Goal: Book appointment/travel/reservation

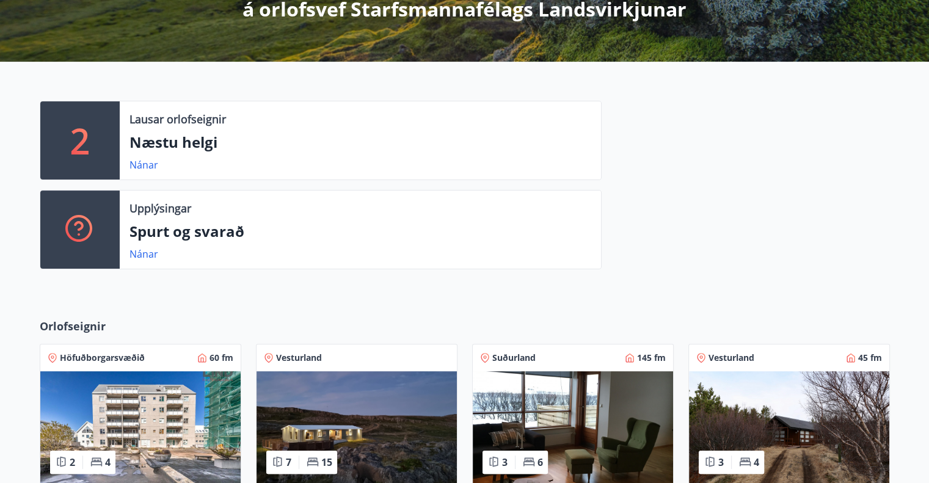
scroll to position [244, 0]
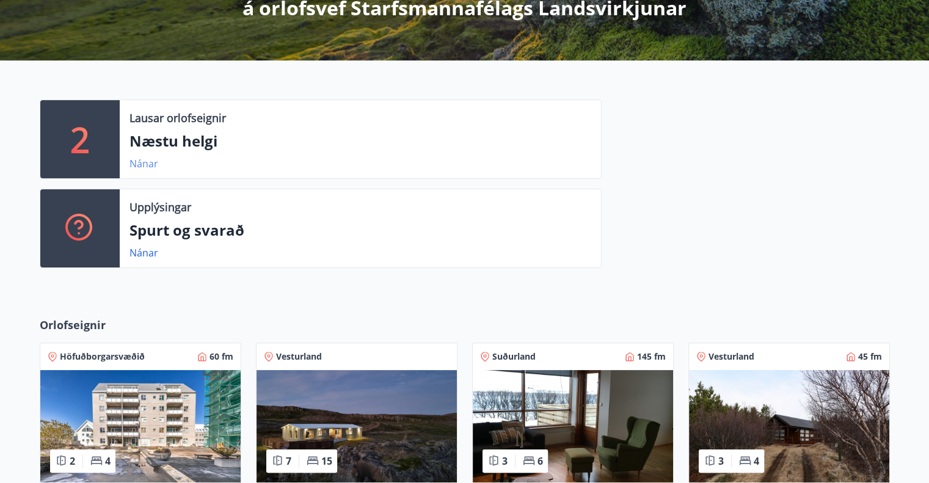
click at [142, 164] on link "Nánar" at bounding box center [143, 163] width 29 height 13
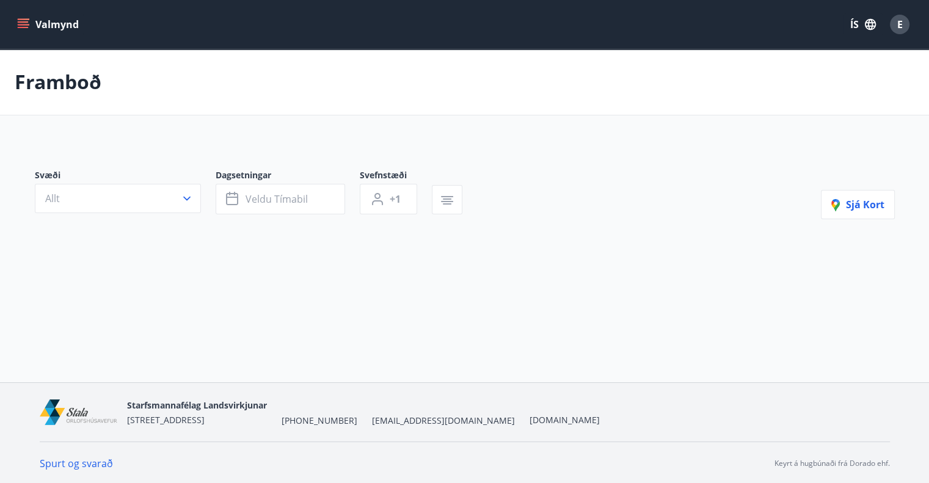
type input "*"
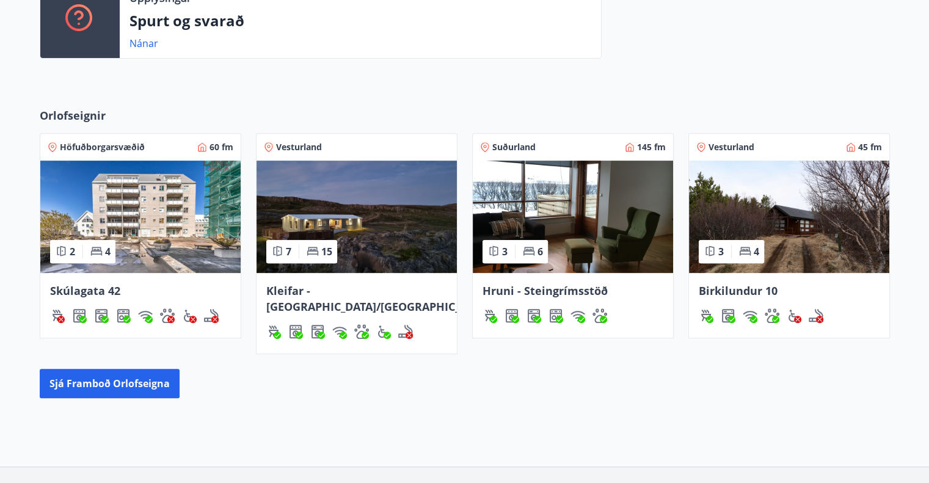
scroll to position [523, 0]
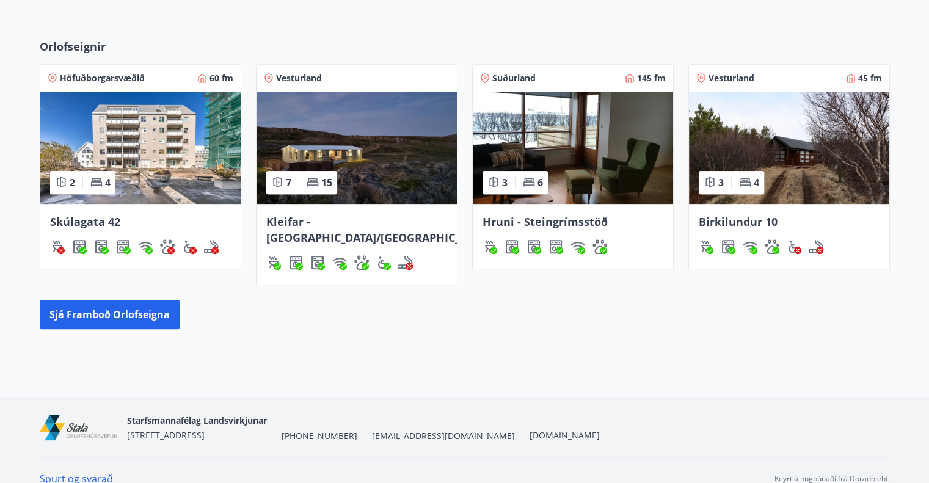
click at [366, 224] on span "Kleifar - [GEOGRAPHIC_DATA]/[GEOGRAPHIC_DATA]" at bounding box center [378, 229] width 224 height 31
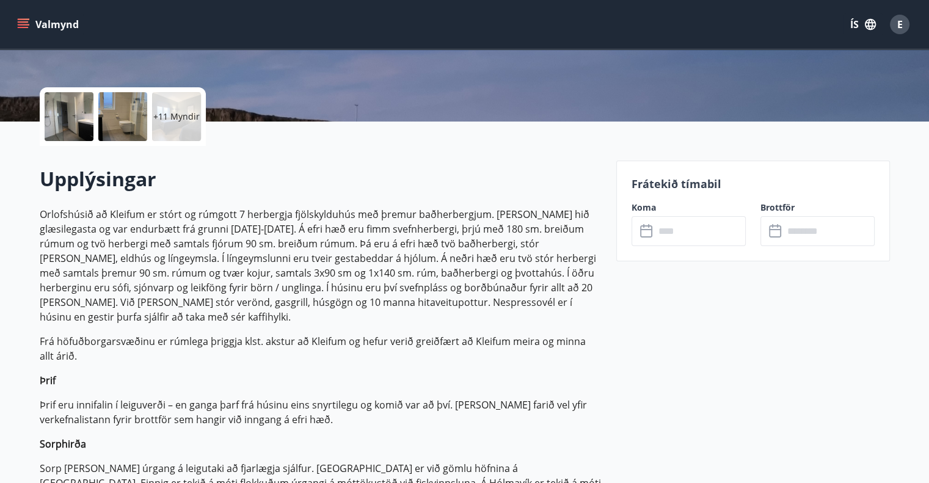
scroll to position [244, 0]
click at [672, 228] on input "text" at bounding box center [700, 232] width 91 height 30
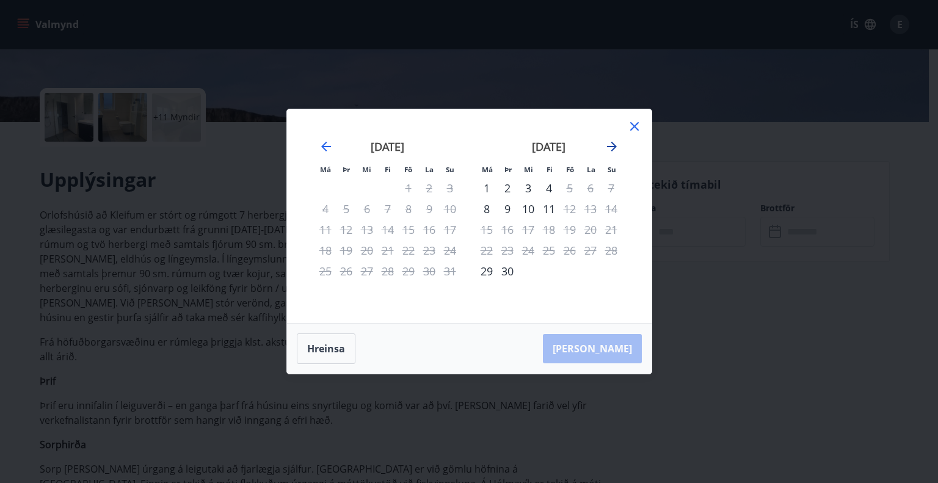
click at [613, 146] on icon "Move forward to switch to the next month." at bounding box center [612, 146] width 15 height 15
click at [388, 271] on div "30" at bounding box center [387, 271] width 21 height 21
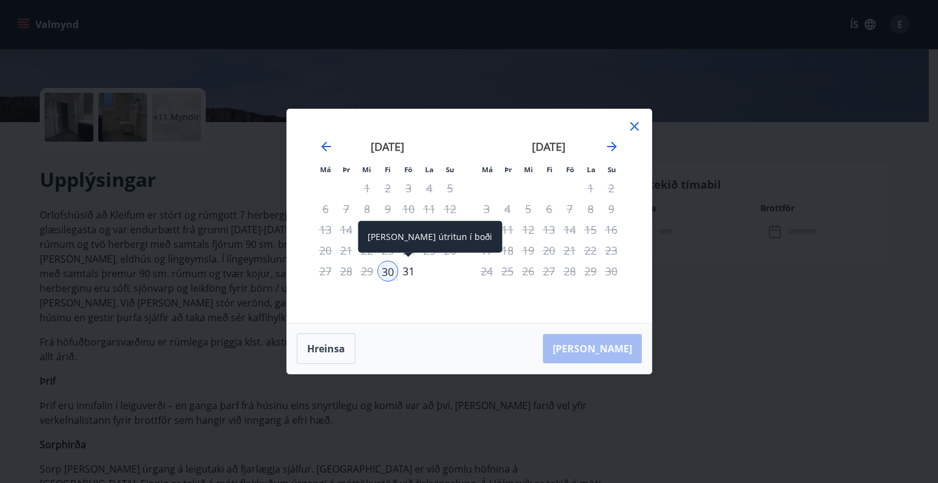
click at [408, 273] on div "31" at bounding box center [408, 271] width 21 height 21
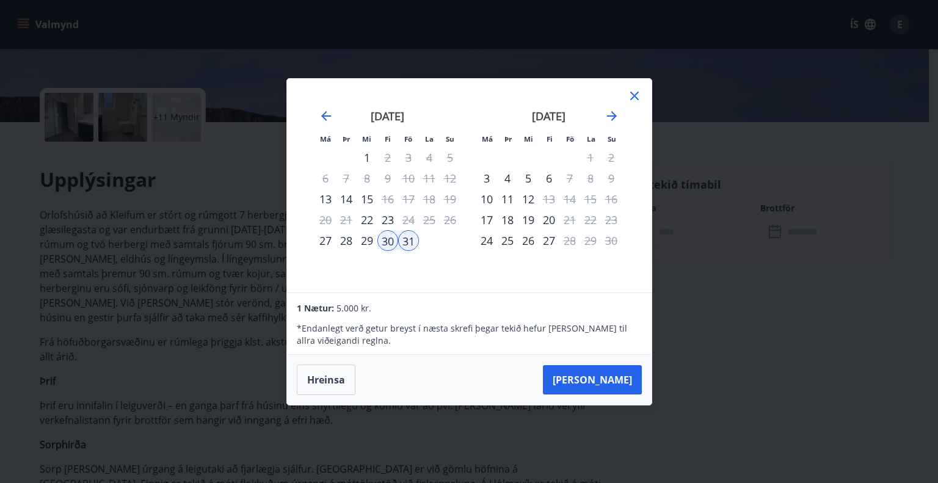
click at [636, 95] on icon at bounding box center [634, 96] width 15 height 15
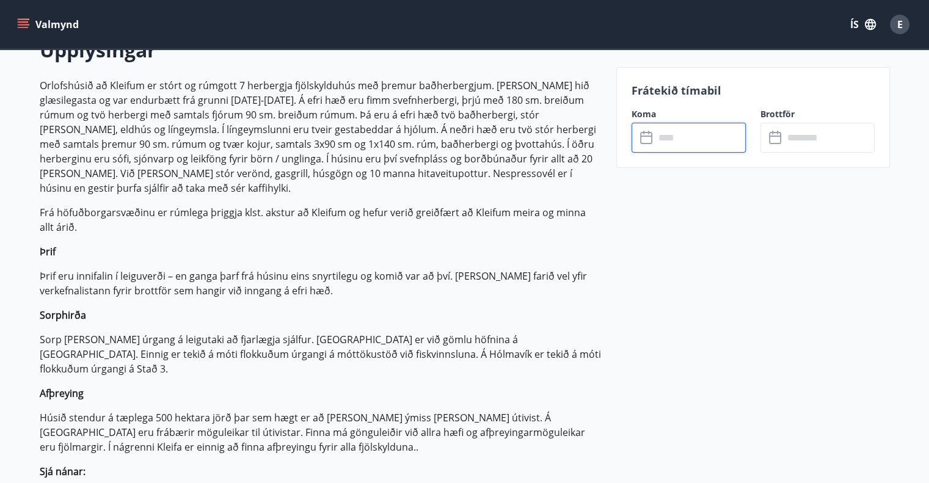
scroll to position [366, 0]
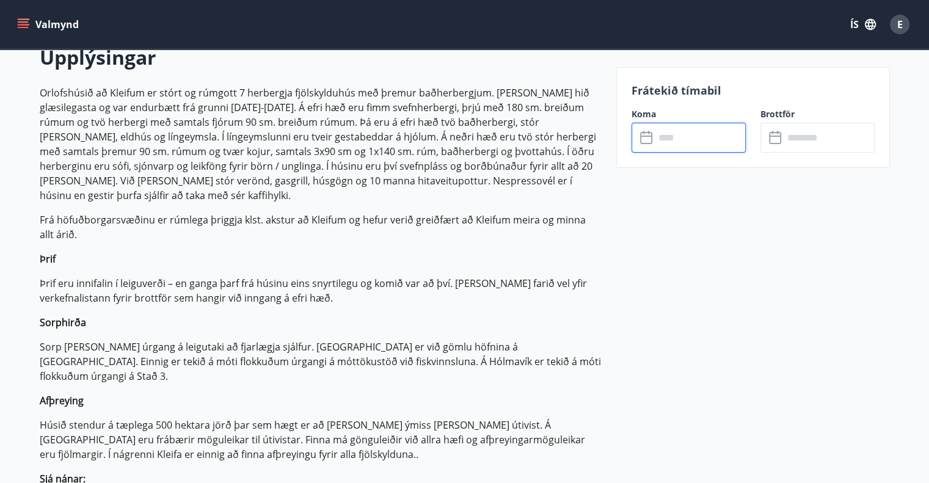
click at [688, 139] on input "text" at bounding box center [700, 138] width 91 height 30
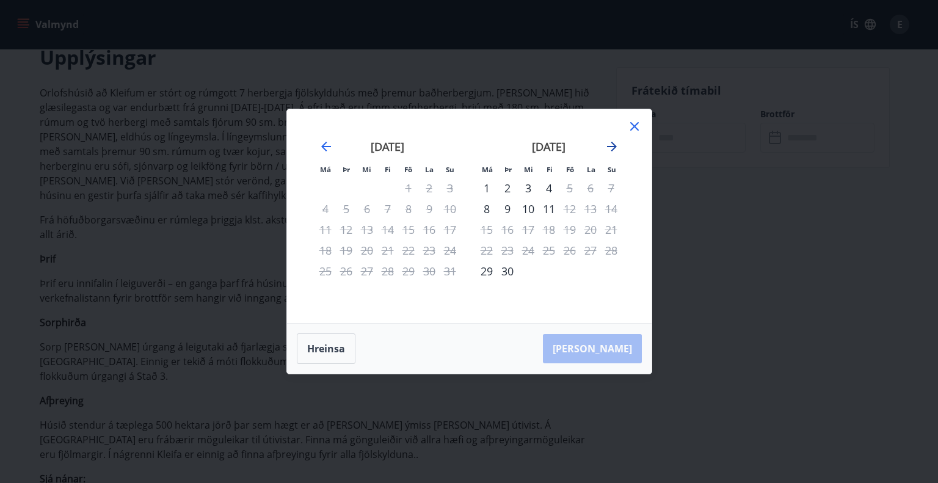
click at [613, 146] on icon "Move forward to switch to the next month." at bounding box center [612, 147] width 10 height 10
click at [613, 145] on icon "Move forward to switch to the next month." at bounding box center [612, 147] width 10 height 10
click at [613, 144] on icon "Move forward to switch to the next month." at bounding box center [612, 147] width 10 height 10
click at [567, 187] on div "5" at bounding box center [569, 188] width 21 height 21
click at [489, 208] on div "8" at bounding box center [486, 208] width 21 height 21
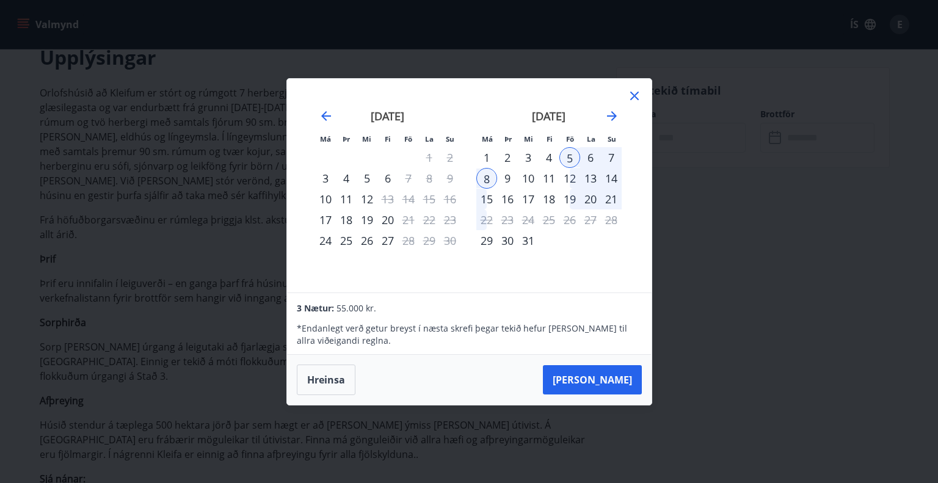
click at [635, 96] on icon at bounding box center [634, 96] width 2 height 2
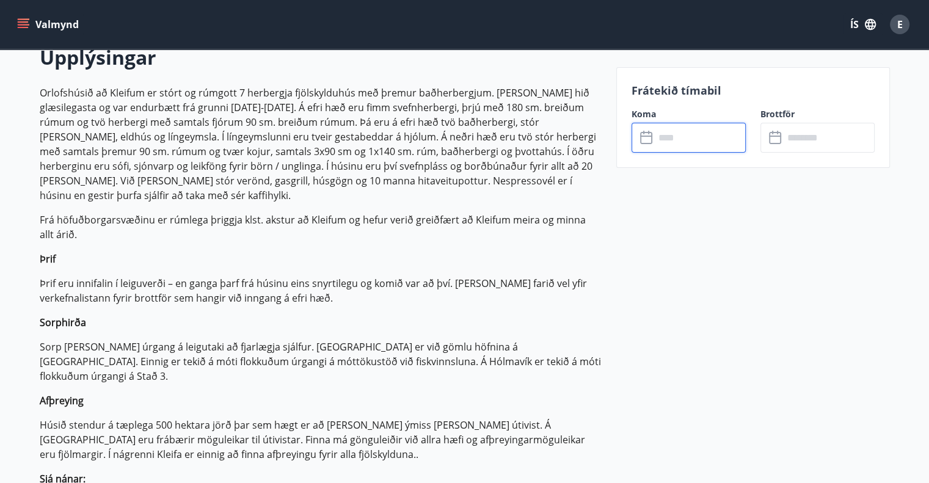
scroll to position [0, 0]
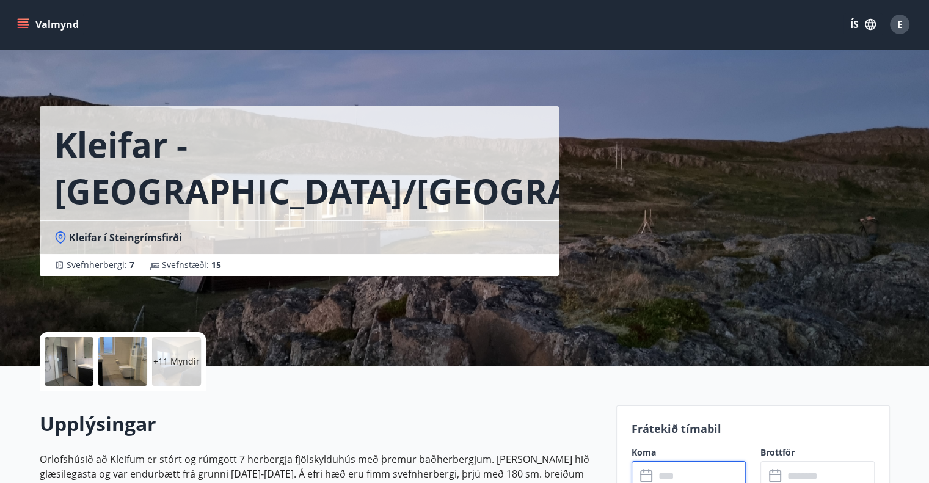
scroll to position [523, 0]
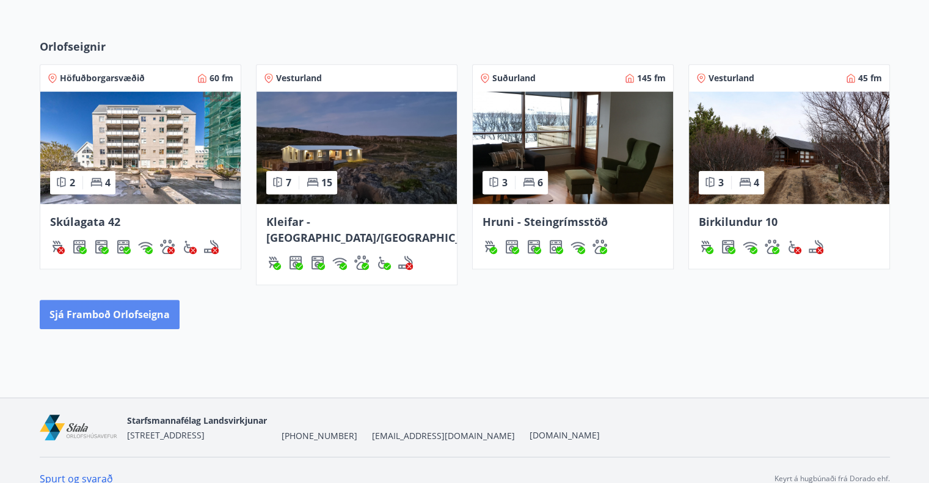
click at [115, 300] on button "Sjá framboð orlofseigna" at bounding box center [110, 314] width 140 height 29
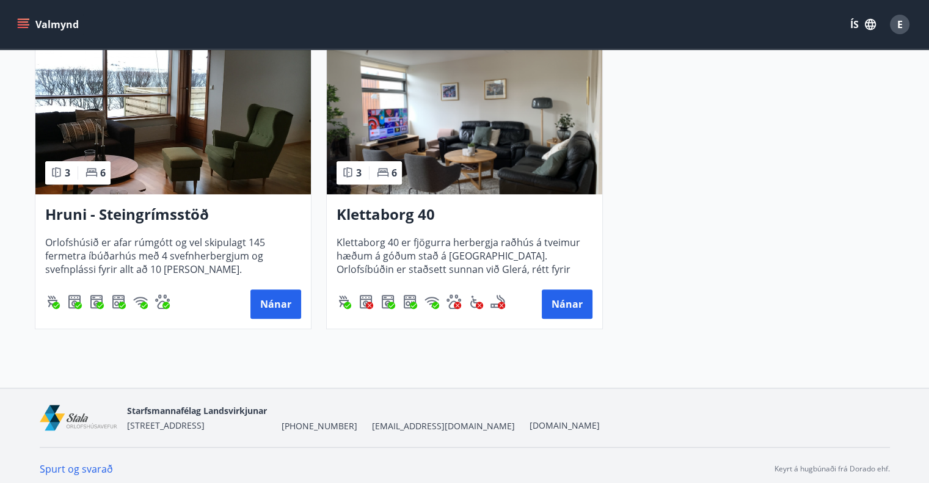
scroll to position [936, 0]
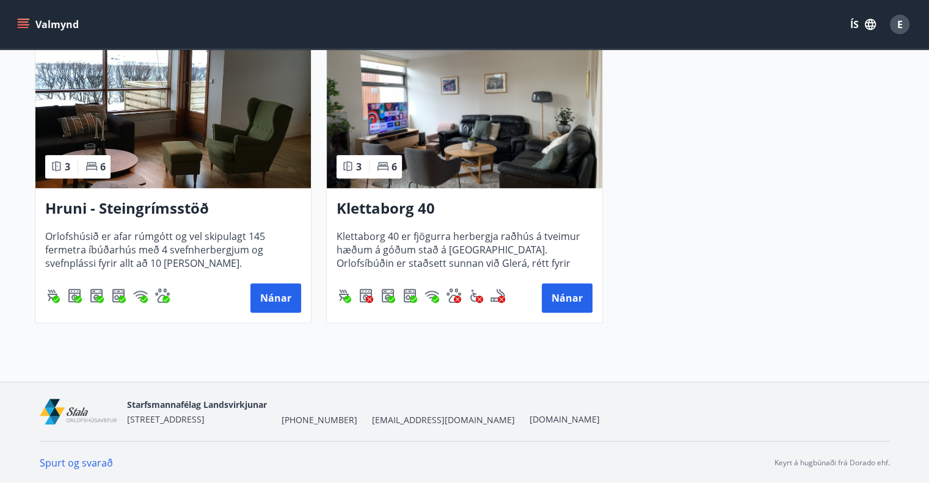
click at [125, 210] on h3 "Hruni - Steingrímsstöð" at bounding box center [173, 209] width 256 height 22
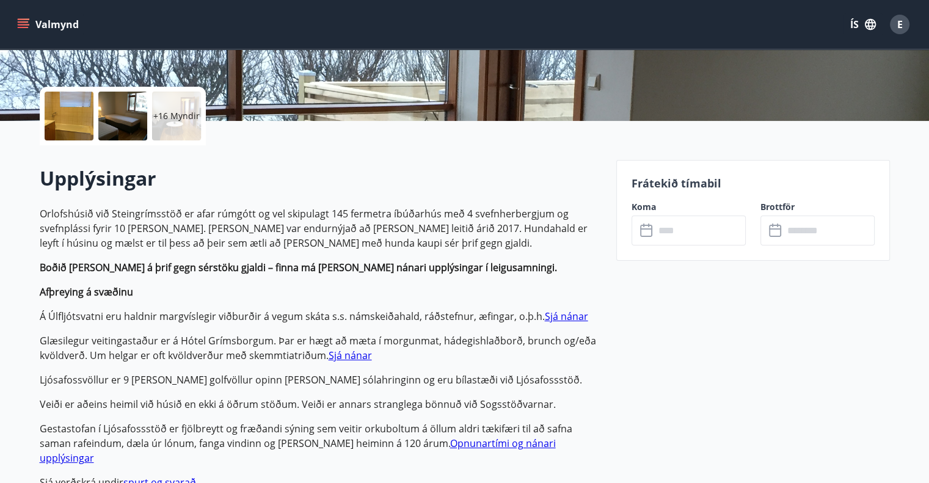
scroll to position [305, 0]
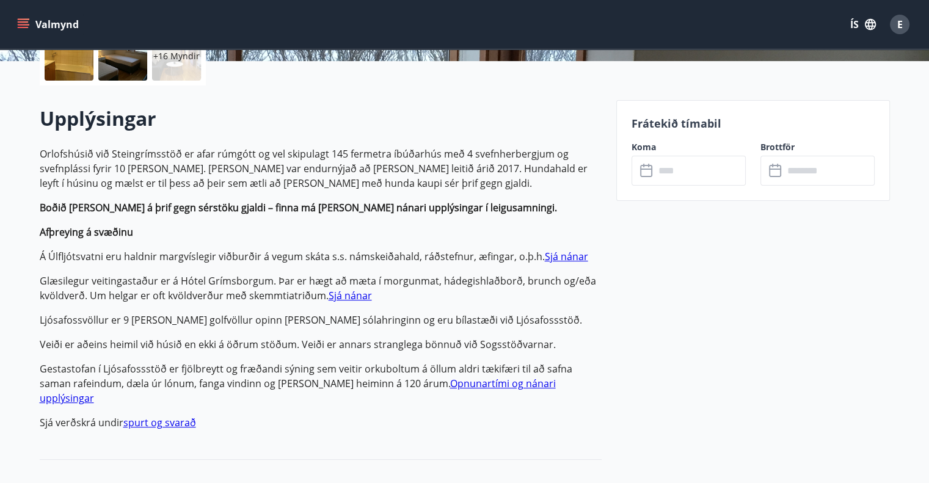
click at [677, 169] on input "text" at bounding box center [700, 171] width 91 height 30
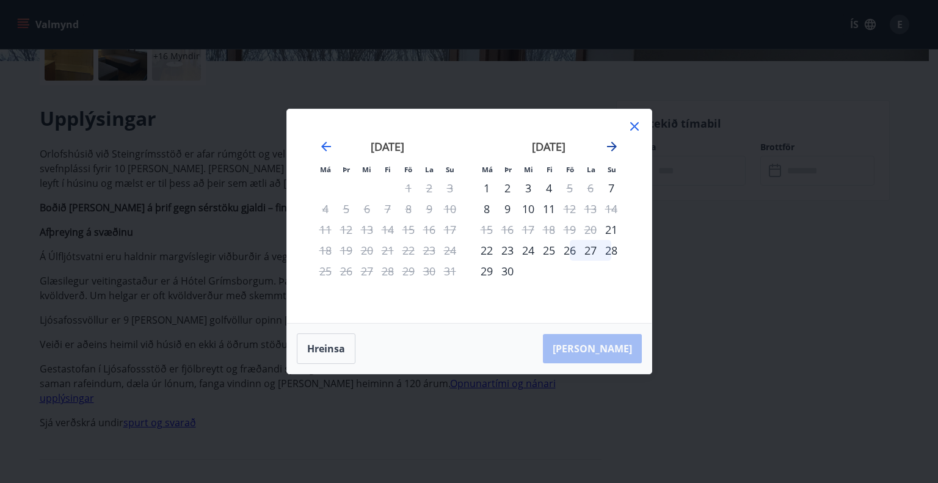
click at [614, 149] on icon "Move forward to switch to the next month." at bounding box center [612, 146] width 15 height 15
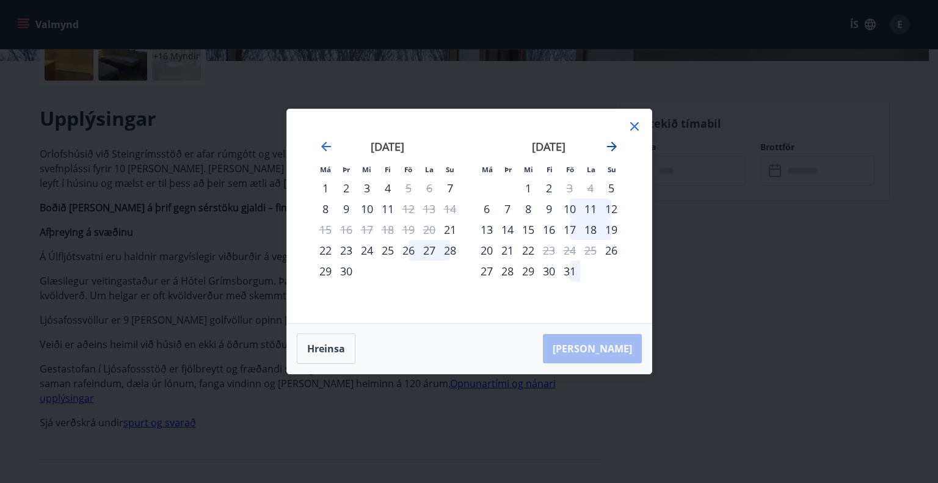
click at [609, 147] on icon "Move forward to switch to the next month." at bounding box center [612, 147] width 10 height 10
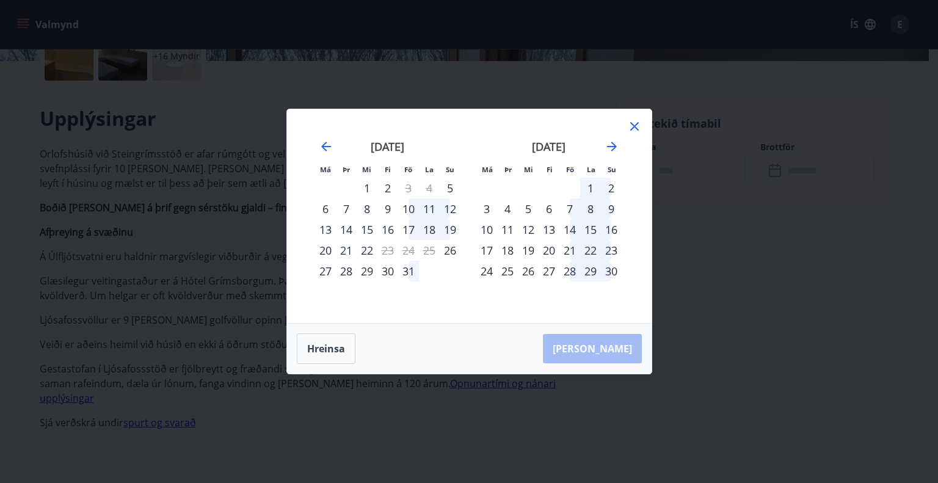
click at [403, 274] on div "31" at bounding box center [408, 271] width 21 height 21
click at [486, 211] on div "3" at bounding box center [486, 208] width 21 height 21
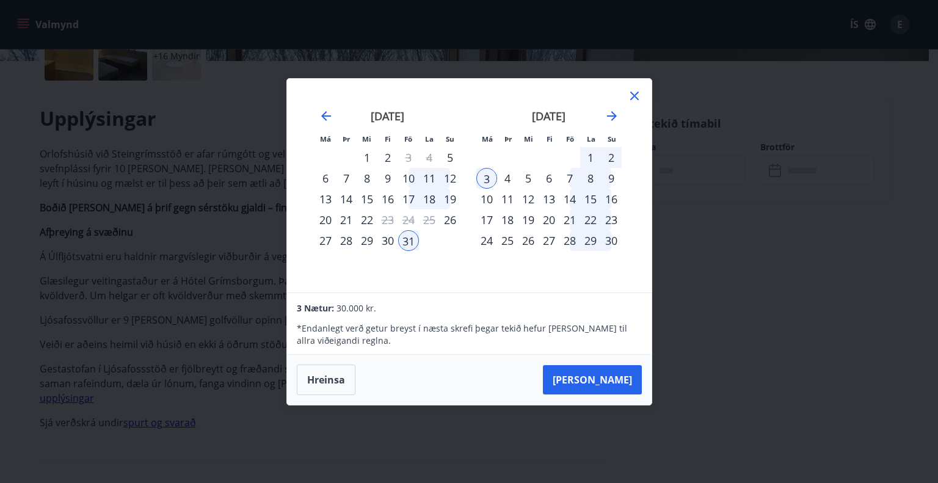
click at [636, 95] on icon at bounding box center [634, 96] width 15 height 15
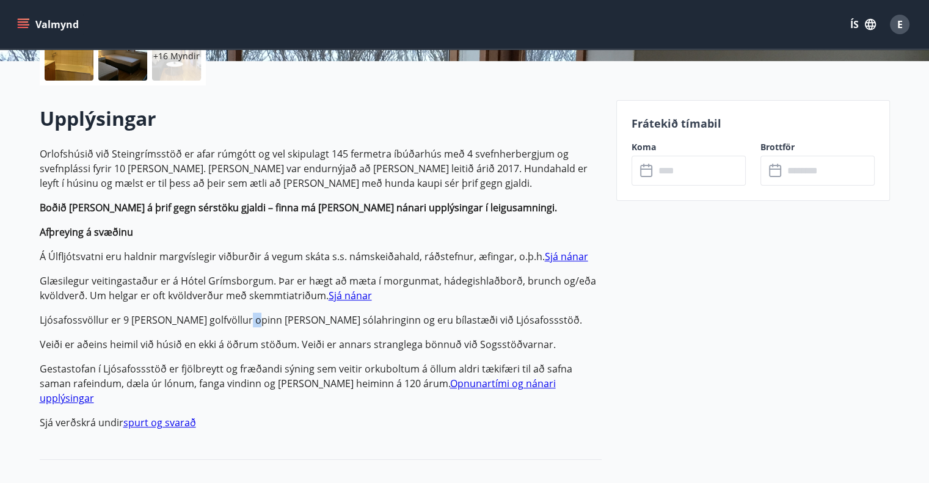
drag, startPoint x: 242, startPoint y: 320, endPoint x: 236, endPoint y: 319, distance: 6.1
click at [236, 319] on p "Ljósafossvöllur er 9 [PERSON_NAME] golfvöllur opinn [PERSON_NAME] sólahringinn …" at bounding box center [321, 320] width 562 height 15
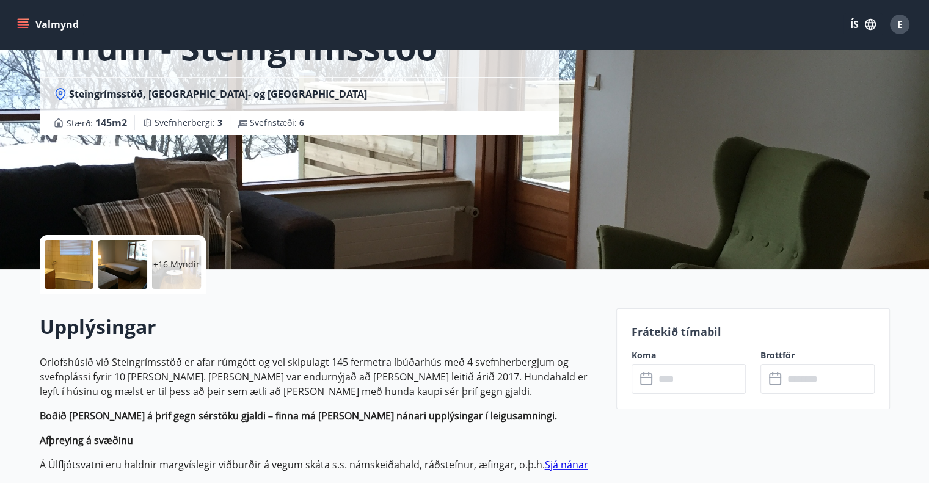
scroll to position [0, 0]
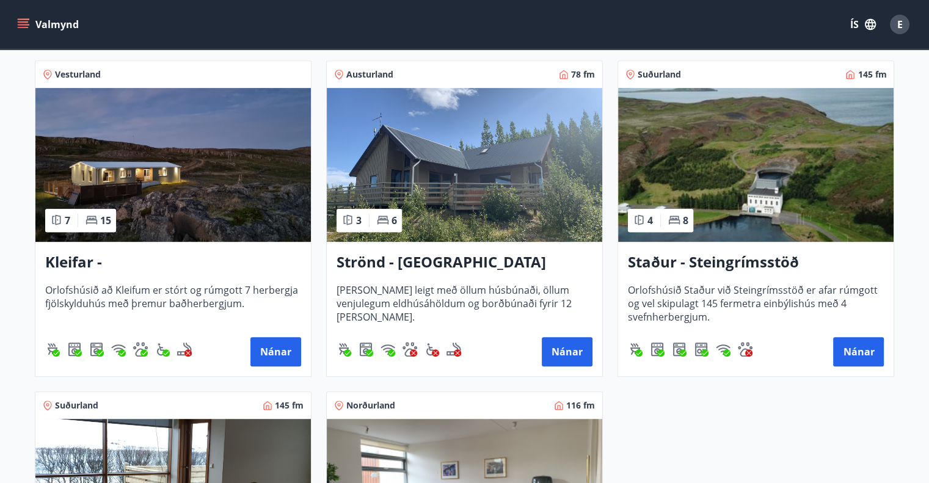
scroll to position [569, 0]
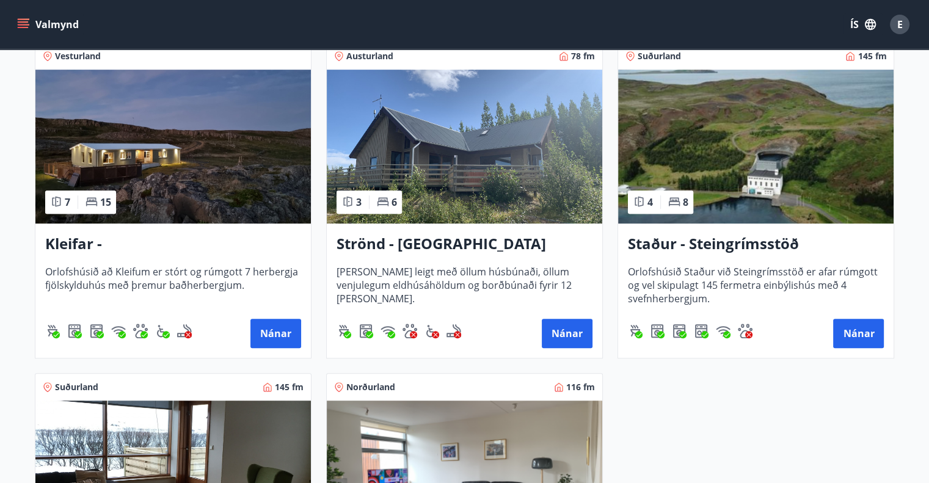
click at [142, 241] on h3 "Kleifar - [GEOGRAPHIC_DATA]/[GEOGRAPHIC_DATA]" at bounding box center [173, 244] width 256 height 22
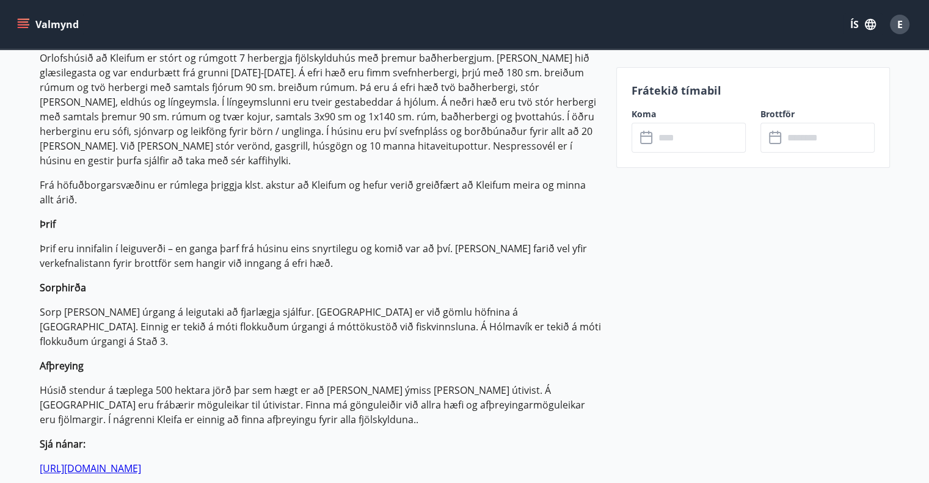
scroll to position [428, 0]
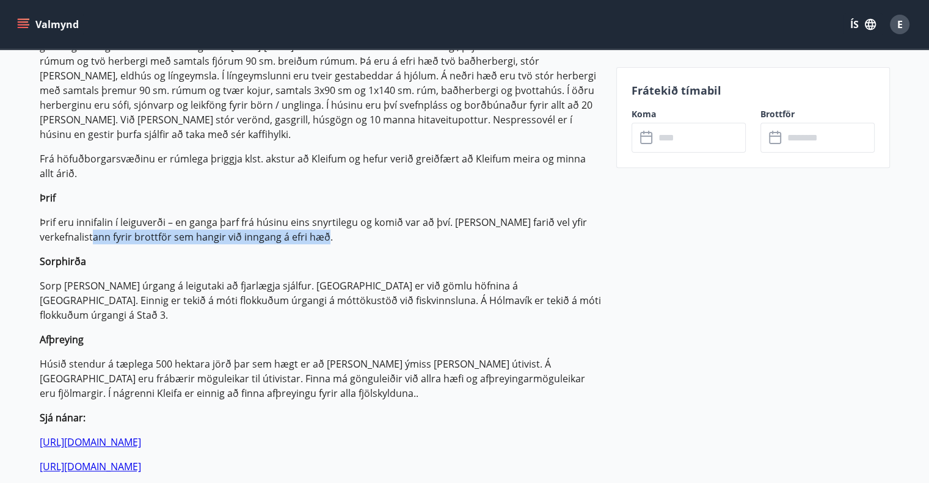
drag, startPoint x: 95, startPoint y: 222, endPoint x: 354, endPoint y: 227, distance: 259.6
click at [354, 227] on p "Þrif eru innifalin í leiguverði – en ganga þarf frá húsinu eins snyrtilegu og k…" at bounding box center [321, 229] width 562 height 29
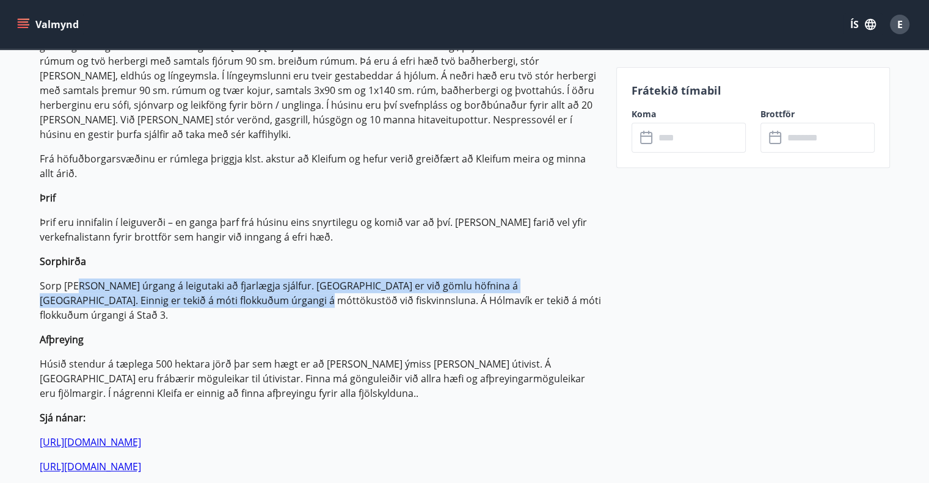
drag, startPoint x: 78, startPoint y: 267, endPoint x: 223, endPoint y: 278, distance: 145.2
click at [223, 279] on p "Sorp [PERSON_NAME] úrgang á leigutaki að fjarlægja sjálfur. [GEOGRAPHIC_DATA] e…" at bounding box center [321, 300] width 562 height 44
click at [223, 278] on p "Sorp [PERSON_NAME] úrgang á leigutaki að fjarlægja sjálfur. [GEOGRAPHIC_DATA] e…" at bounding box center [321, 300] width 562 height 44
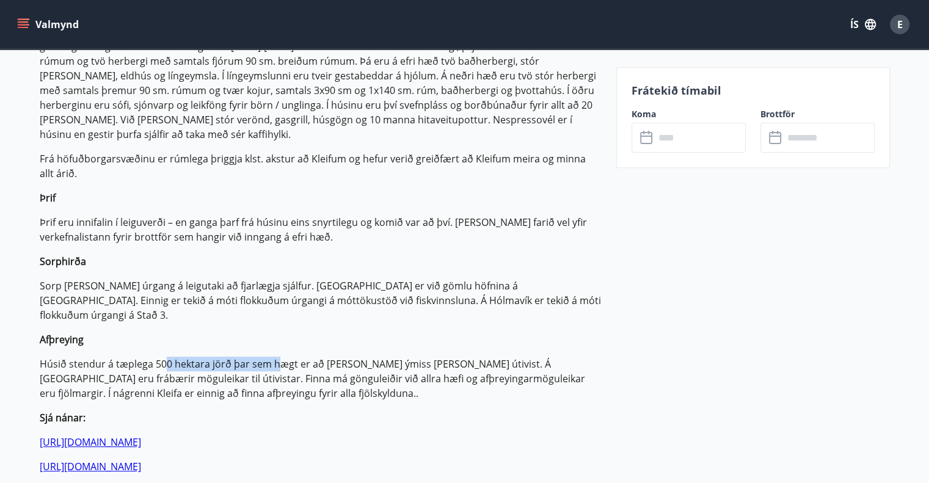
drag, startPoint x: 165, startPoint y: 332, endPoint x: 280, endPoint y: 329, distance: 114.9
click at [280, 357] on p "Húsið stendur á tæplega 500 hektara jörð þar sem hægt er að [PERSON_NAME] ýmiss…" at bounding box center [321, 379] width 562 height 44
click at [705, 136] on input "text" at bounding box center [700, 138] width 91 height 30
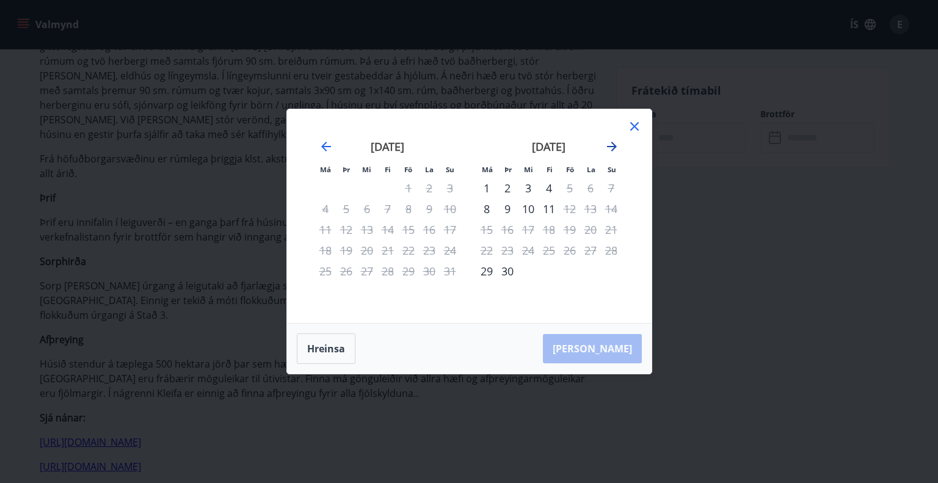
click at [612, 147] on icon "Move forward to switch to the next month." at bounding box center [612, 147] width 10 height 10
click at [326, 145] on icon "Move backward to switch to the previous month." at bounding box center [326, 146] width 15 height 15
click at [610, 147] on icon "Move forward to switch to the next month." at bounding box center [612, 147] width 10 height 10
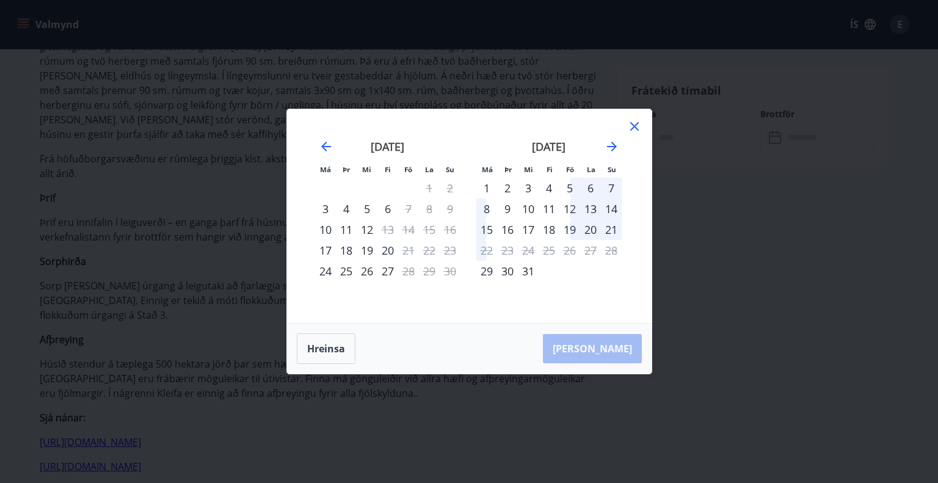
click at [570, 189] on div "5" at bounding box center [569, 188] width 21 height 21
click at [488, 207] on div "8" at bounding box center [486, 208] width 21 height 21
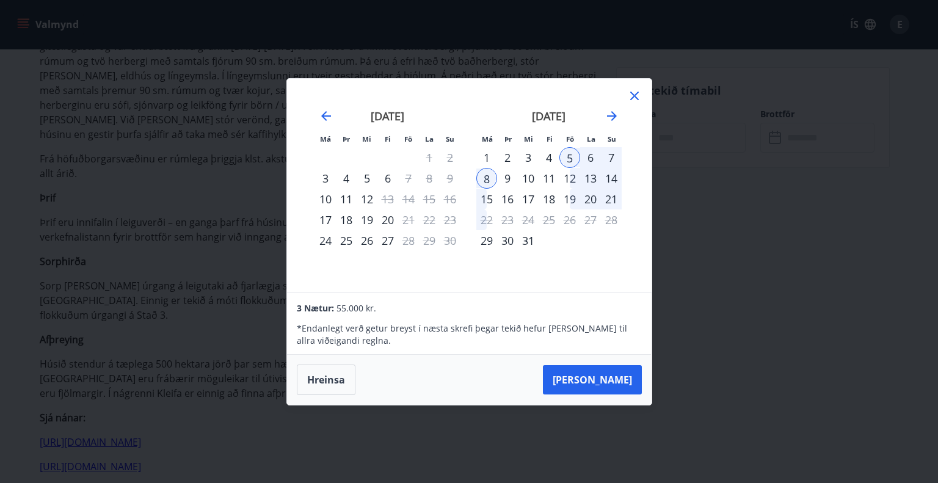
click at [609, 156] on div "7" at bounding box center [611, 157] width 21 height 21
click at [572, 157] on div "5" at bounding box center [569, 157] width 21 height 21
click at [611, 157] on div "7" at bounding box center [611, 157] width 21 height 21
click at [489, 181] on div "8" at bounding box center [486, 178] width 21 height 21
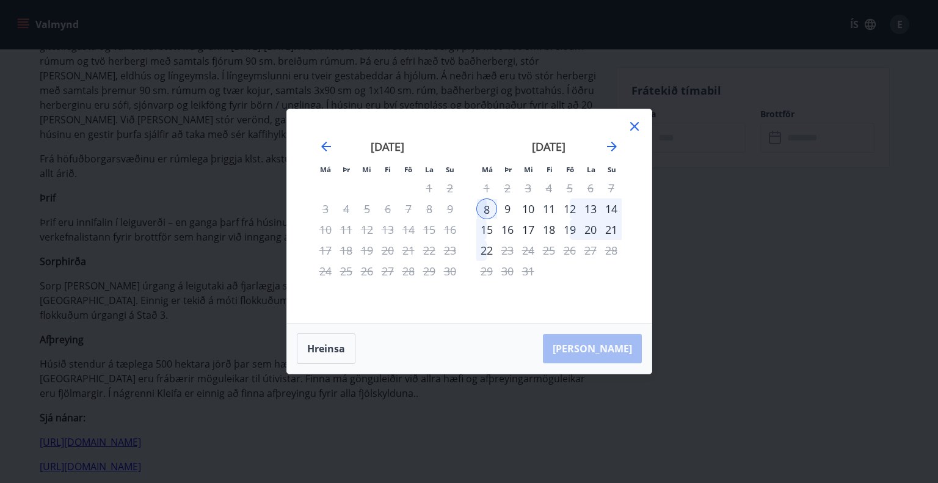
click at [570, 189] on div "5" at bounding box center [569, 188] width 21 height 21
click at [552, 217] on div "11" at bounding box center [549, 208] width 21 height 21
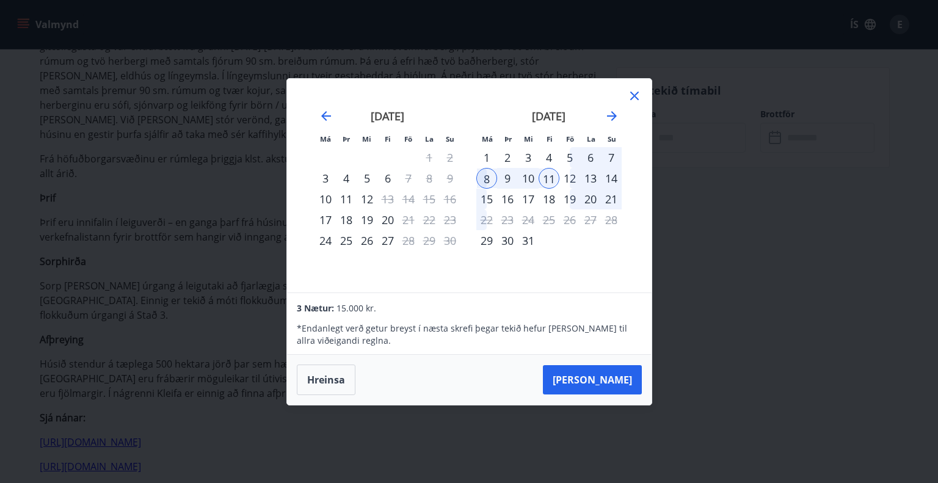
click at [570, 155] on div "5" at bounding box center [569, 157] width 21 height 21
click at [614, 159] on div "7" at bounding box center [611, 157] width 21 height 21
click at [613, 156] on div "7" at bounding box center [611, 157] width 21 height 21
click at [489, 197] on div "15" at bounding box center [486, 199] width 21 height 21
click at [489, 180] on div "8" at bounding box center [486, 178] width 21 height 21
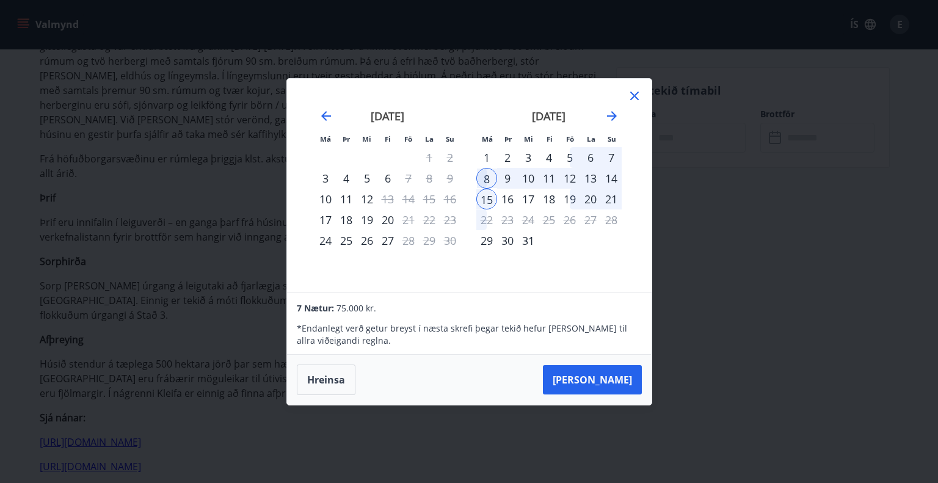
click at [571, 158] on div "5" at bounding box center [569, 157] width 21 height 21
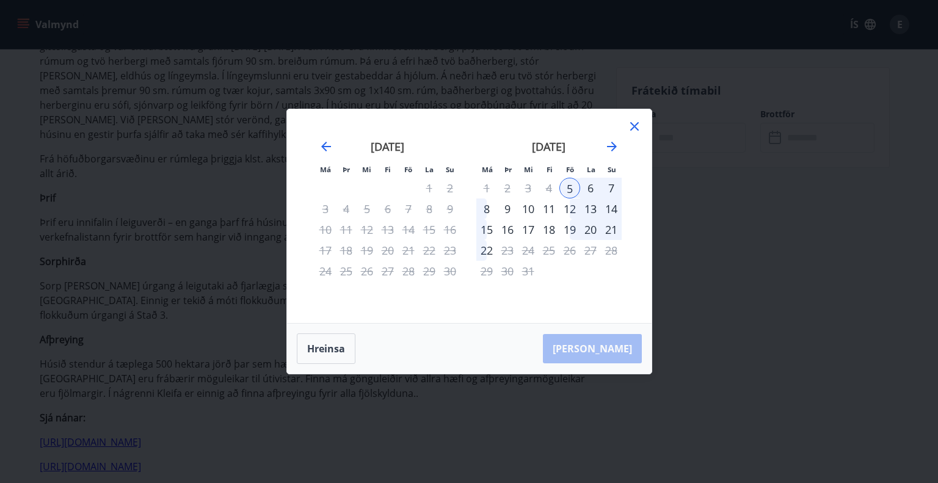
click at [480, 205] on div "8" at bounding box center [486, 208] width 21 height 21
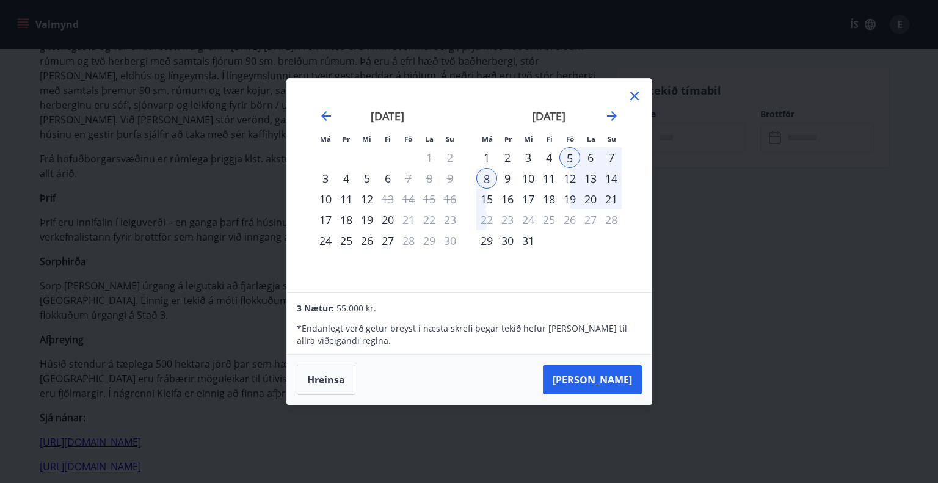
click at [635, 98] on icon at bounding box center [634, 96] width 15 height 15
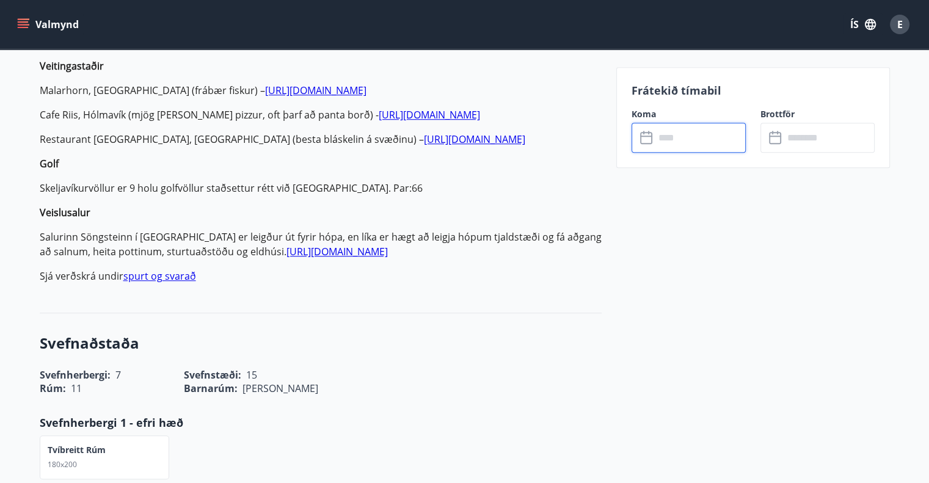
scroll to position [977, 0]
